Goal: Transaction & Acquisition: Purchase product/service

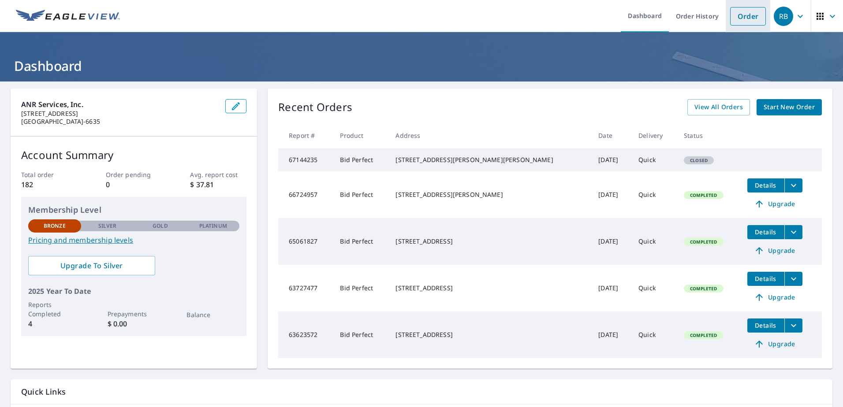
click at [730, 15] on link "Order" at bounding box center [748, 16] width 36 height 19
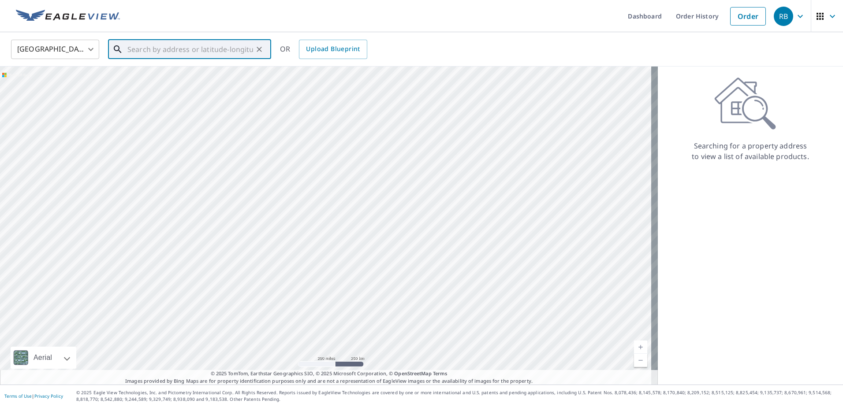
click at [146, 49] on input "text" at bounding box center [190, 49] width 126 height 25
click at [173, 78] on span "1586 [PERSON_NAME]" at bounding box center [195, 75] width 138 height 11
type input "[STREET_ADDRESS][PERSON_NAME]"
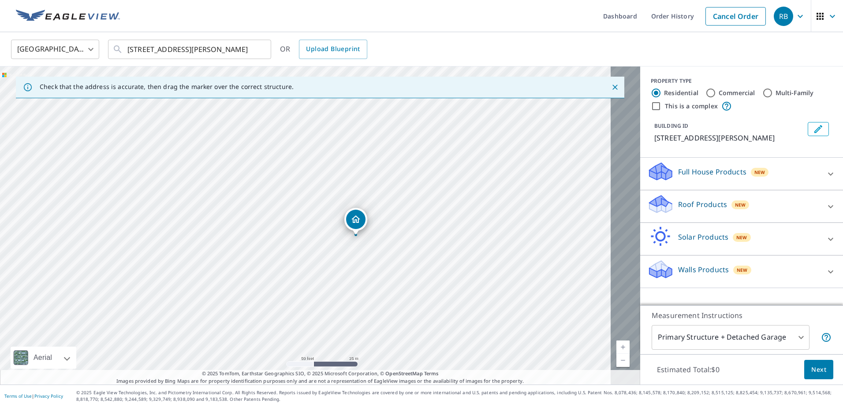
drag, startPoint x: 301, startPoint y: 210, endPoint x: 389, endPoint y: 269, distance: 105.9
click at [389, 269] on div "[STREET_ADDRESS][PERSON_NAME]" at bounding box center [320, 226] width 640 height 318
drag, startPoint x: 481, startPoint y: 237, endPoint x: 481, endPoint y: 271, distance: 34.0
click at [481, 271] on div "[STREET_ADDRESS][PERSON_NAME]" at bounding box center [320, 226] width 640 height 318
drag, startPoint x: 436, startPoint y: 254, endPoint x: 438, endPoint y: 206, distance: 47.3
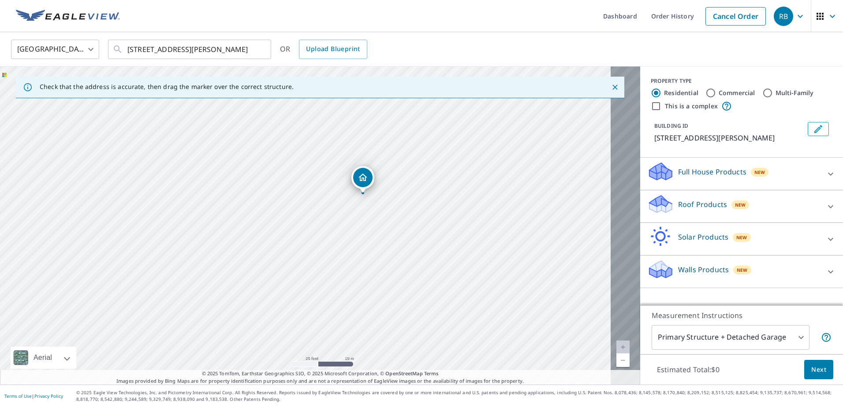
click at [438, 206] on div "[STREET_ADDRESS][PERSON_NAME]" at bounding box center [320, 226] width 640 height 318
click at [671, 219] on div "Roof Products New" at bounding box center [733, 206] width 173 height 25
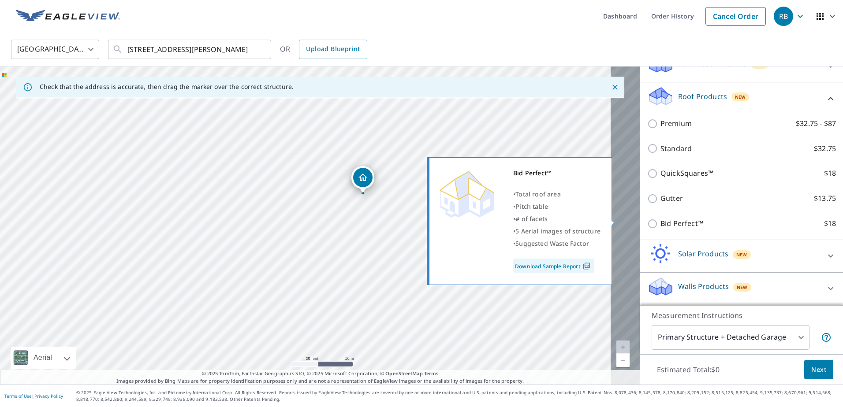
scroll to position [132, 0]
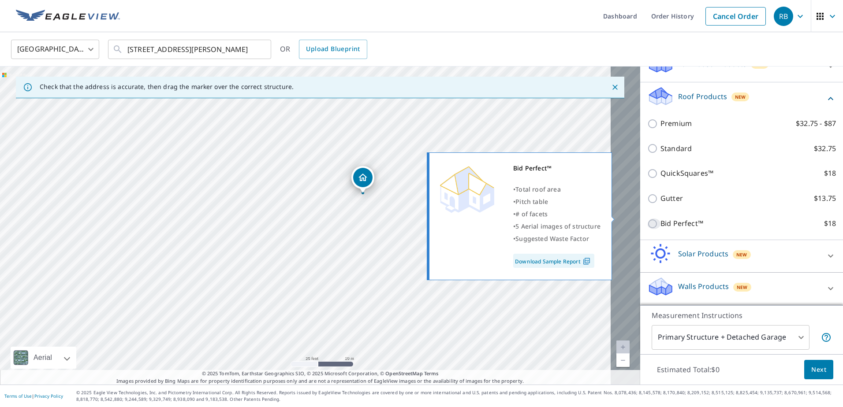
click at [647, 219] on input "Bid Perfect™ $18" at bounding box center [653, 224] width 13 height 11
checkbox input "true"
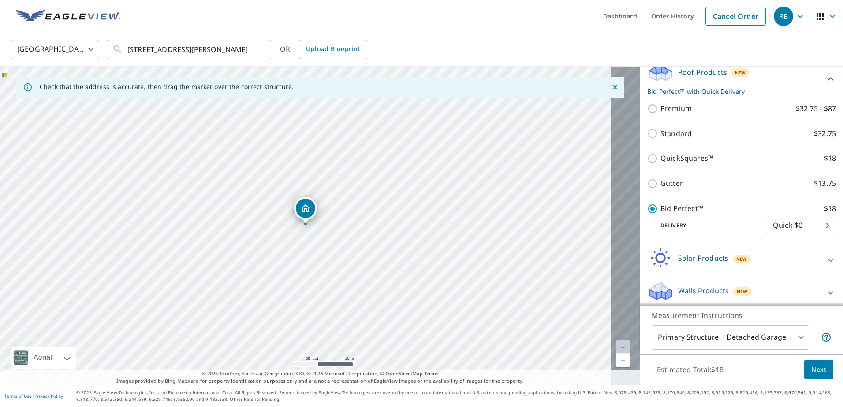
click at [790, 335] on body "RB RB Dashboard Order History Cancel Order RB United States [GEOGRAPHIC_DATA] ​…" at bounding box center [421, 203] width 843 height 407
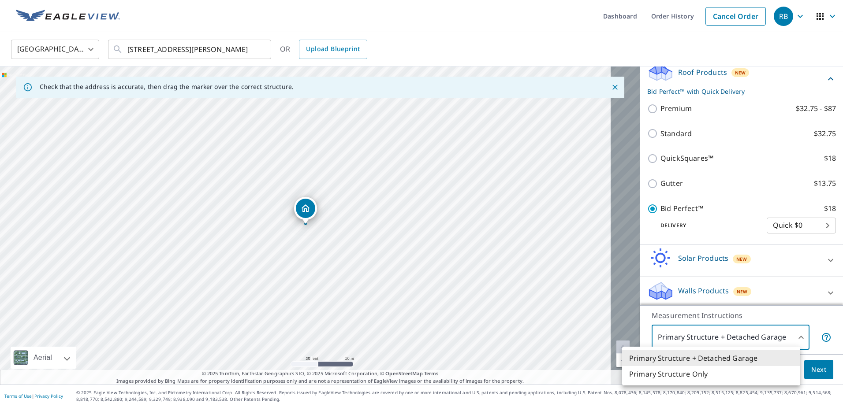
click at [754, 333] on div at bounding box center [421, 203] width 843 height 407
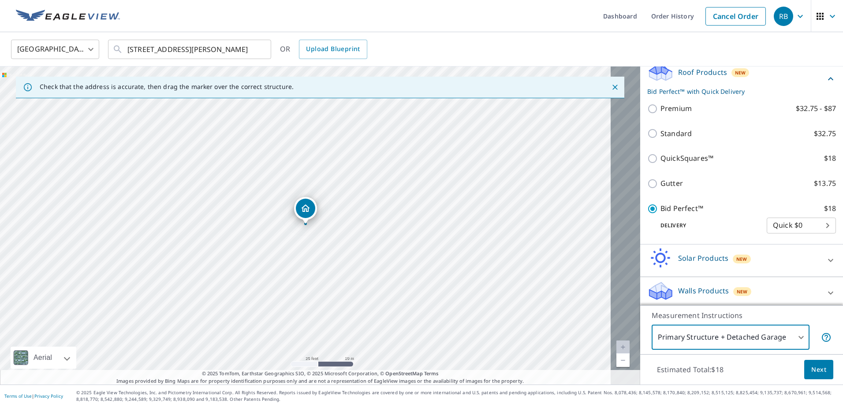
click at [811, 368] on span "Next" at bounding box center [818, 370] width 15 height 11
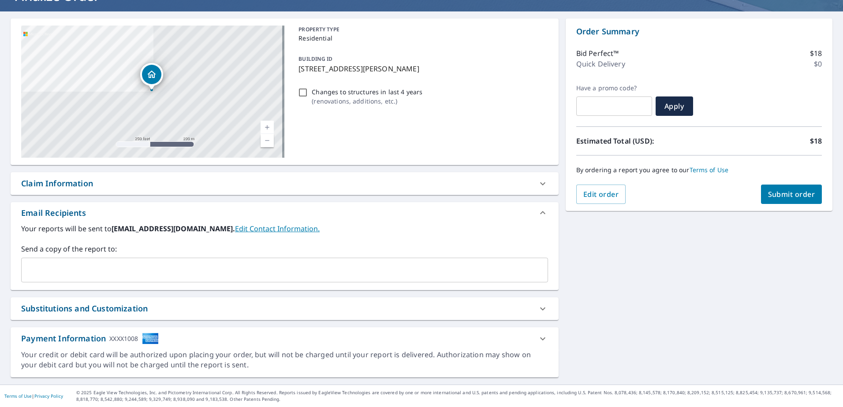
scroll to position [84, 0]
click at [540, 307] on icon at bounding box center [542, 308] width 5 height 3
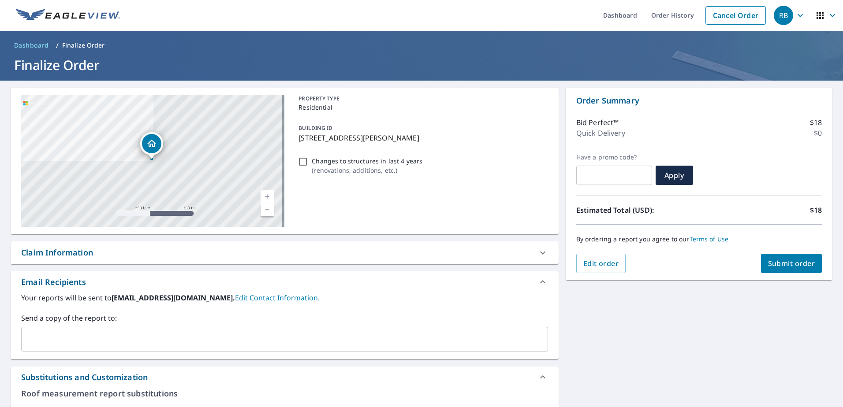
scroll to position [0, 0]
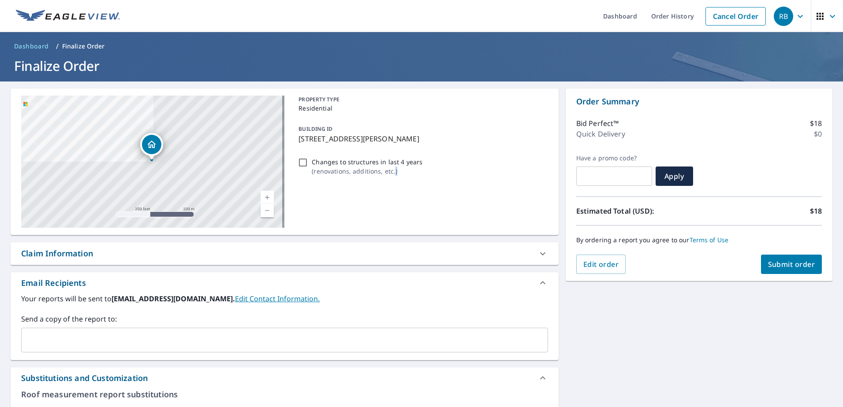
drag, startPoint x: 398, startPoint y: 222, endPoint x: 426, endPoint y: 224, distance: 28.8
click at [426, 224] on div "PROPERTY TYPE Residential BUILDING ID [STREET_ADDRESS][PERSON_NAME] Changes to …" at bounding box center [421, 162] width 253 height 132
click at [394, 189] on div "PROPERTY TYPE Residential BUILDING ID [STREET_ADDRESS][PERSON_NAME] Changes to …" at bounding box center [421, 162] width 253 height 132
click at [585, 264] on span "Edit order" at bounding box center [601, 265] width 36 height 10
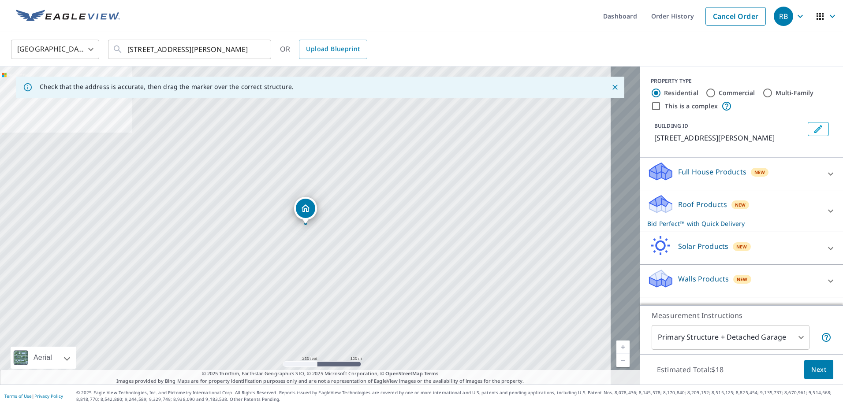
scroll to position [5, 0]
click at [668, 217] on div "Roof Products New Bid Perfect™ with Quick Delivery" at bounding box center [733, 211] width 173 height 34
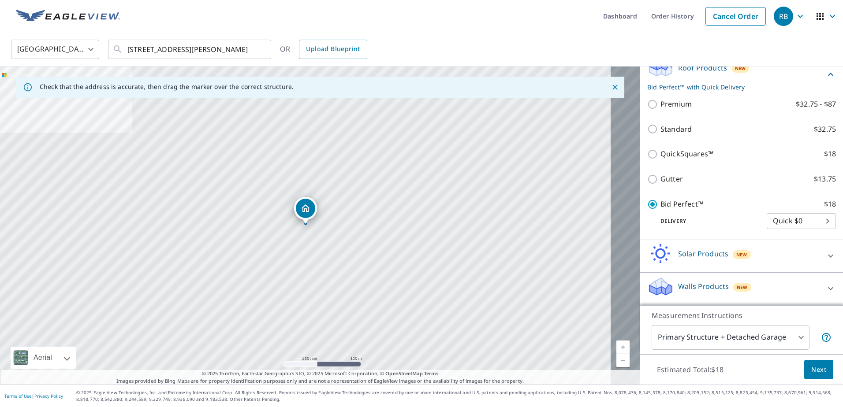
scroll to position [162, 0]
click at [813, 368] on span "Next" at bounding box center [818, 370] width 15 height 11
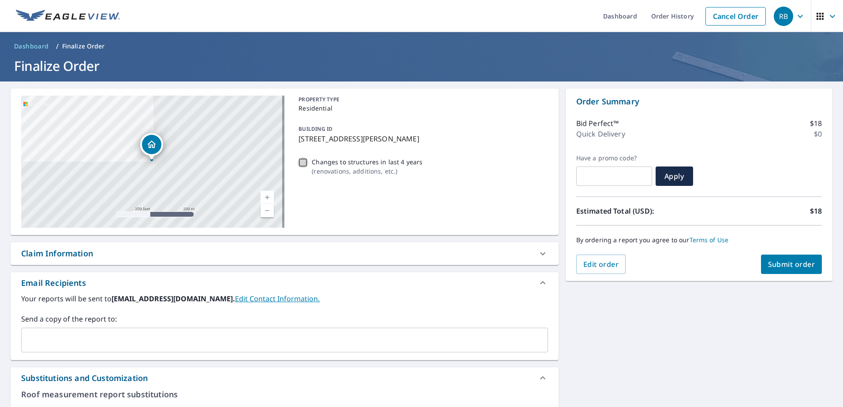
click at [299, 168] on input "Changes to structures in last 4 years ( renovations, additions, etc. )" at bounding box center [303, 162] width 11 height 11
click at [300, 168] on input "Changes to structures in last 4 years ( renovations, additions, etc. )" at bounding box center [303, 162] width 11 height 11
checkbox input "false"
click at [787, 264] on span "Submit order" at bounding box center [791, 265] width 47 height 10
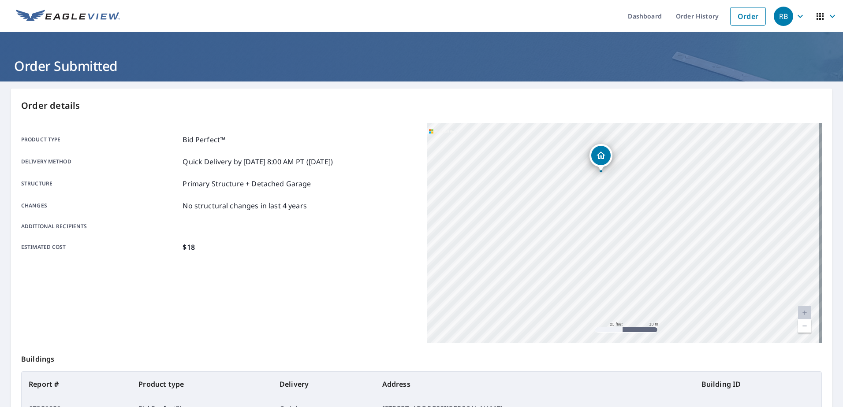
drag, startPoint x: 547, startPoint y: 187, endPoint x: 643, endPoint y: 327, distance: 170.0
click at [643, 327] on div "[STREET_ADDRESS][PERSON_NAME]" at bounding box center [624, 233] width 395 height 220
drag, startPoint x: 648, startPoint y: 269, endPoint x: 649, endPoint y: 258, distance: 10.7
click at [649, 258] on div "[STREET_ADDRESS][PERSON_NAME]" at bounding box center [624, 233] width 395 height 220
drag, startPoint x: 631, startPoint y: 238, endPoint x: 564, endPoint y: 333, distance: 116.8
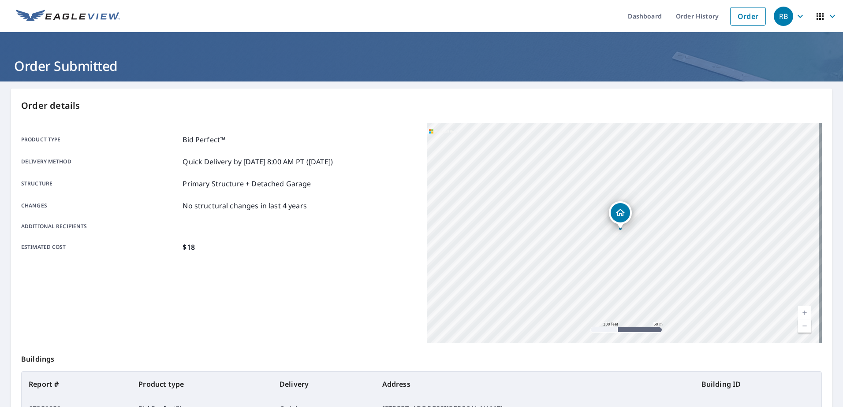
click at [564, 333] on div "[STREET_ADDRESS][PERSON_NAME]" at bounding box center [624, 233] width 395 height 220
click at [782, 14] on span "RB" at bounding box center [791, 16] width 34 height 21
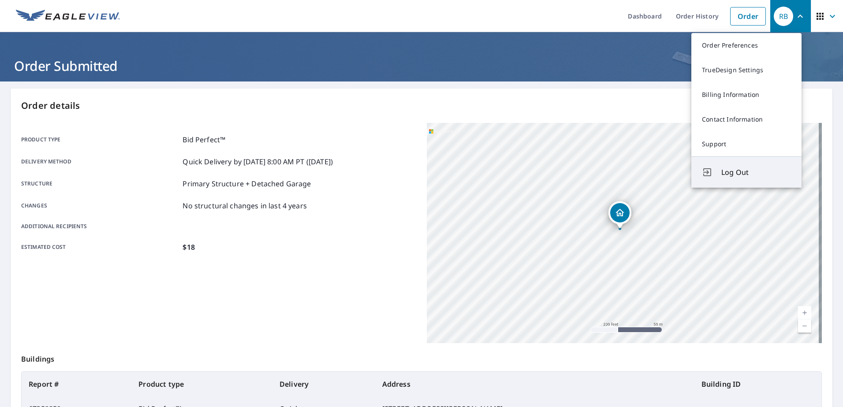
click at [731, 178] on span "Log Out" at bounding box center [756, 172] width 70 height 11
